Goal: Navigation & Orientation: Find specific page/section

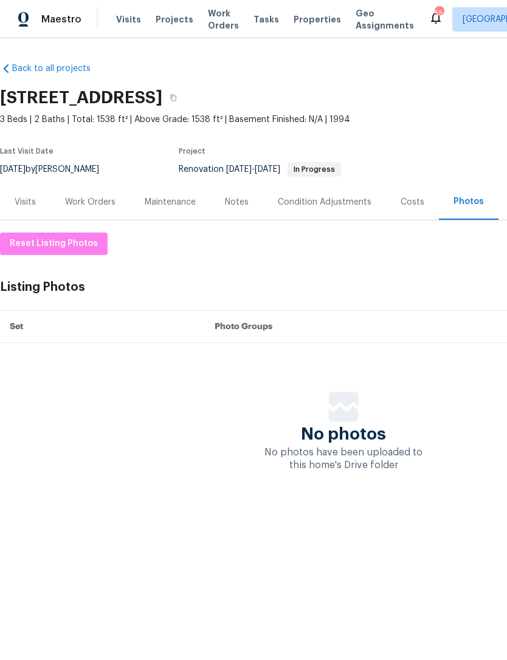
click at [89, 208] on div "Work Orders" at bounding box center [90, 202] width 80 height 36
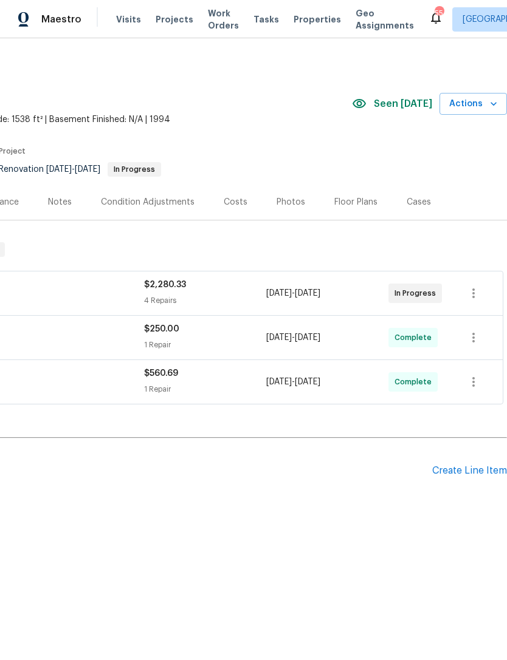
scroll to position [0, 180]
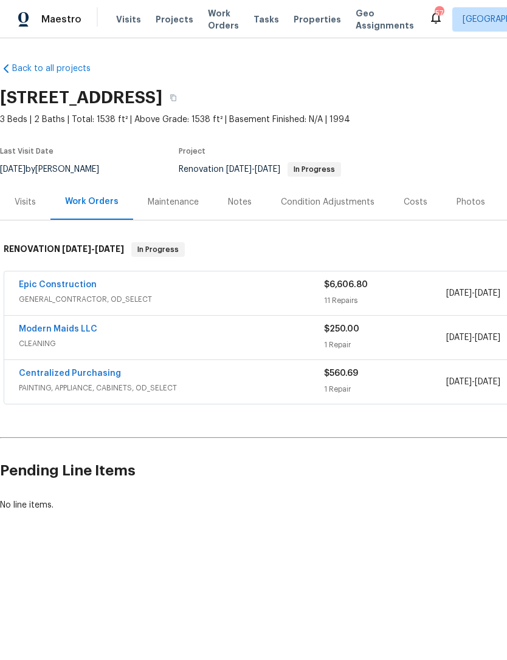
click at [56, 281] on link "Epic Construction" at bounding box center [58, 285] width 78 height 9
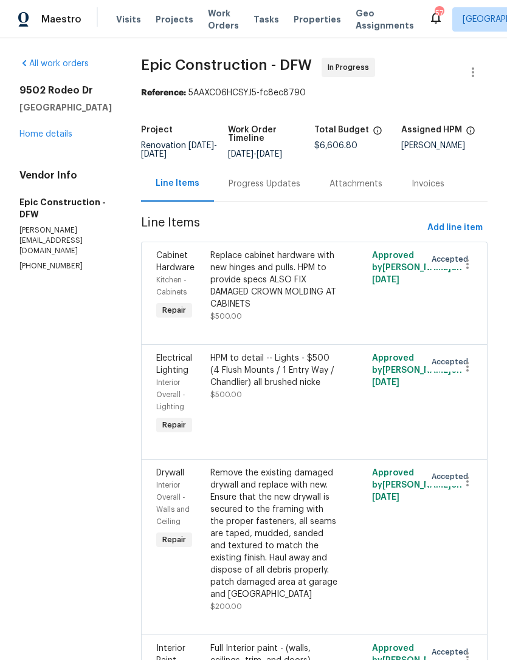
click at [39, 138] on link "Home details" at bounding box center [45, 134] width 53 height 9
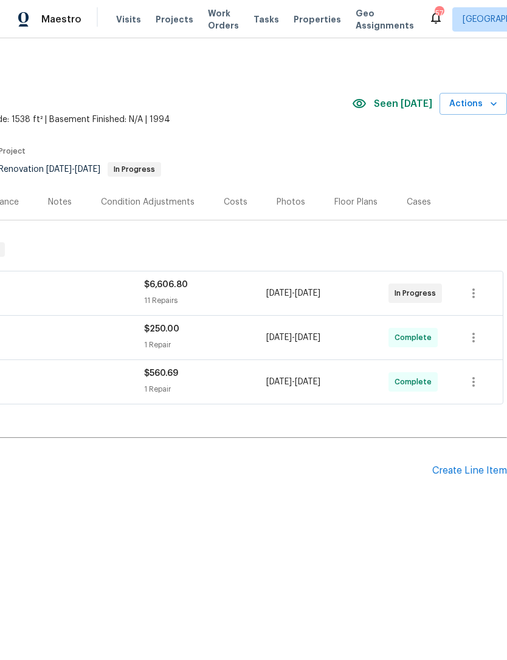
scroll to position [0, 180]
